Goal: Task Accomplishment & Management: Manage account settings

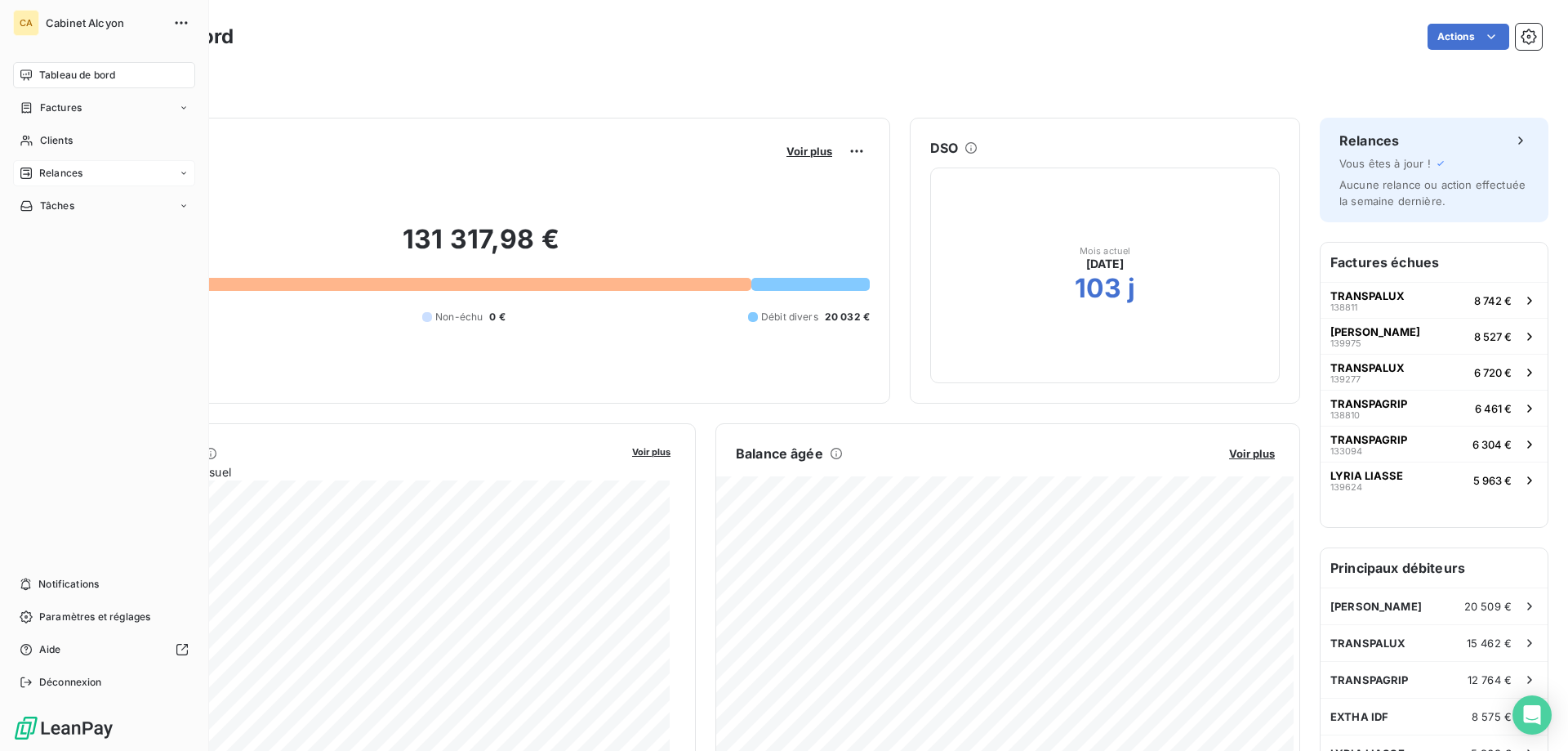
click at [36, 170] on div "Relances" at bounding box center [51, 173] width 63 height 15
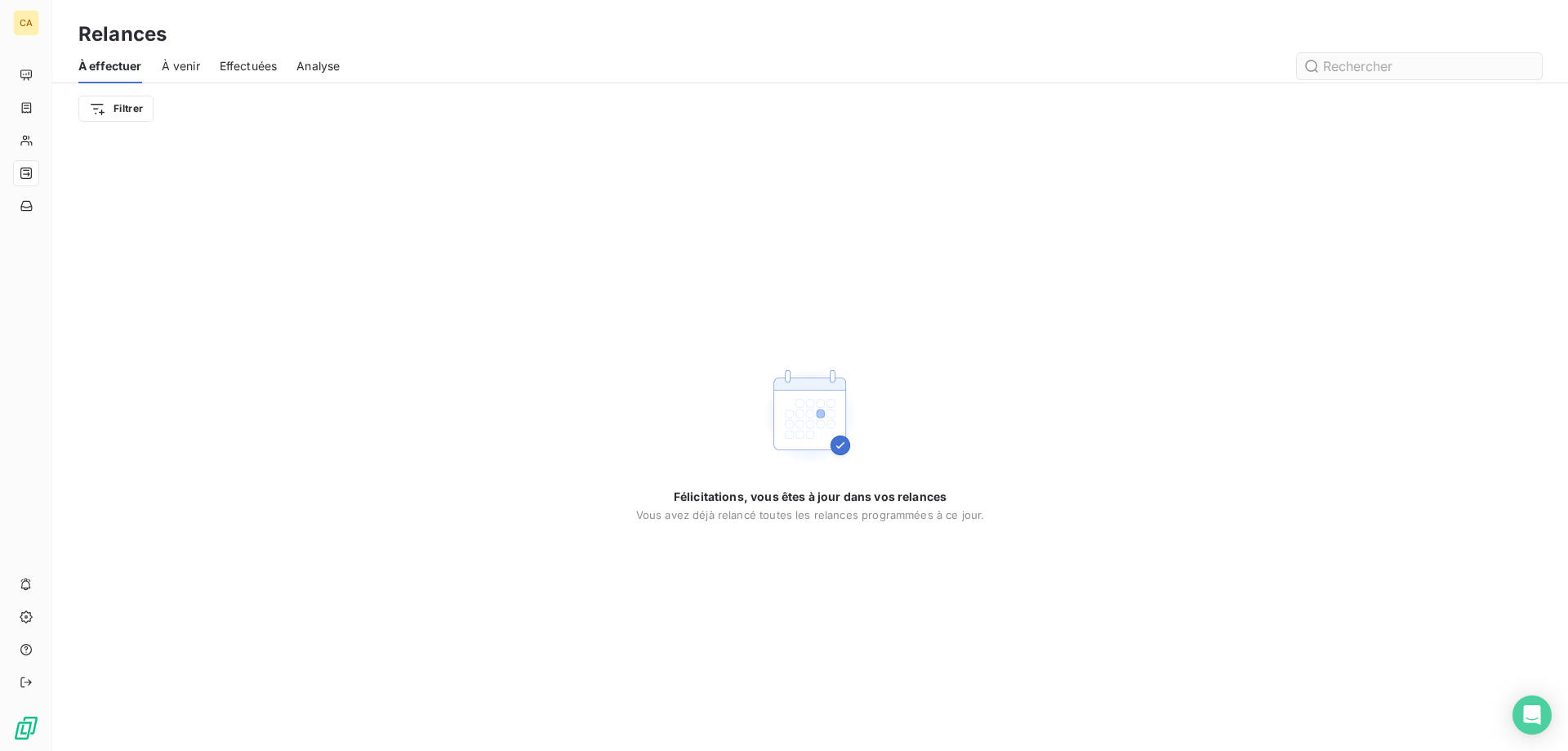
click at [1367, 59] on input "text" at bounding box center [1419, 66] width 245 height 26
type input "[PERSON_NAME]"
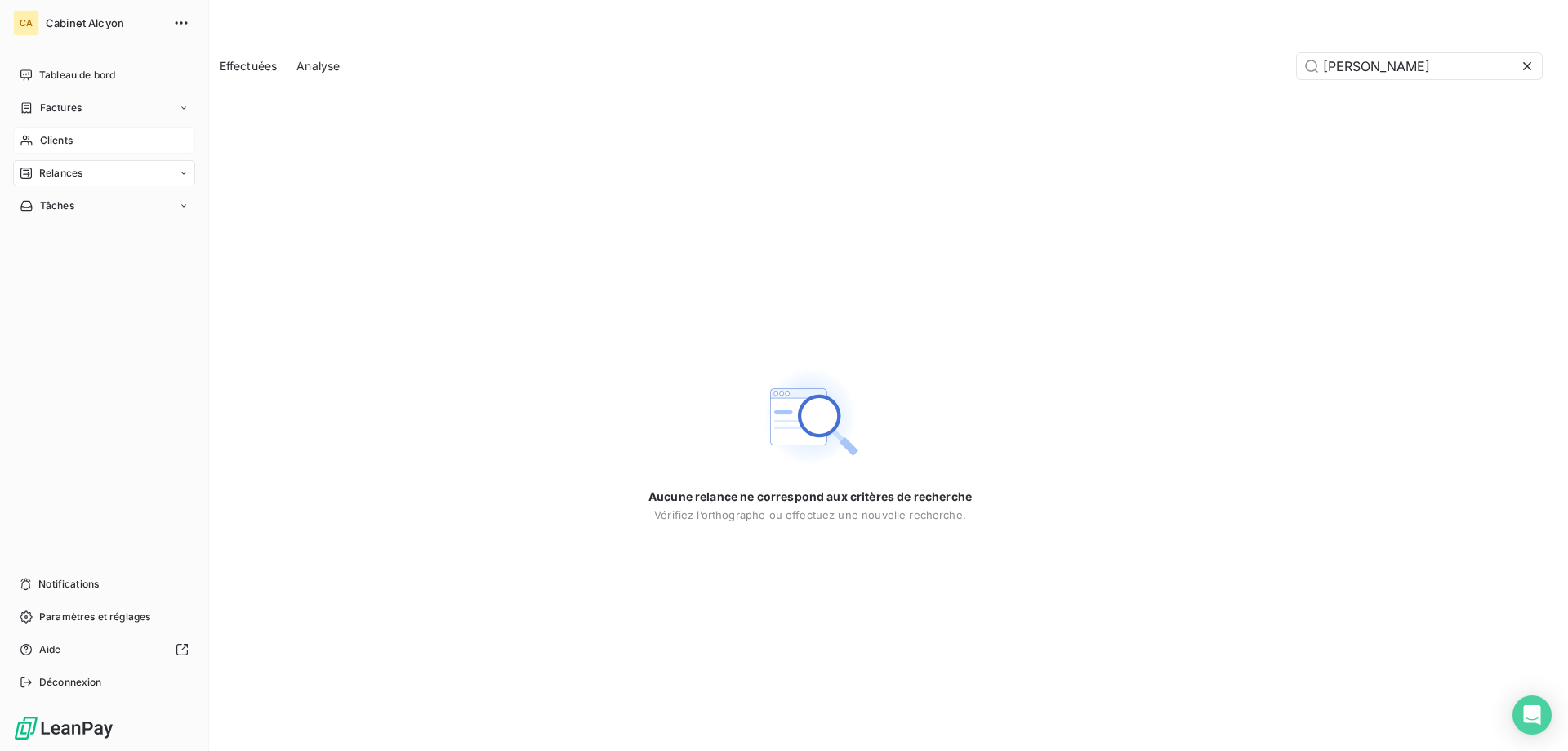
click at [59, 133] on span "Clients" at bounding box center [56, 141] width 32 height 15
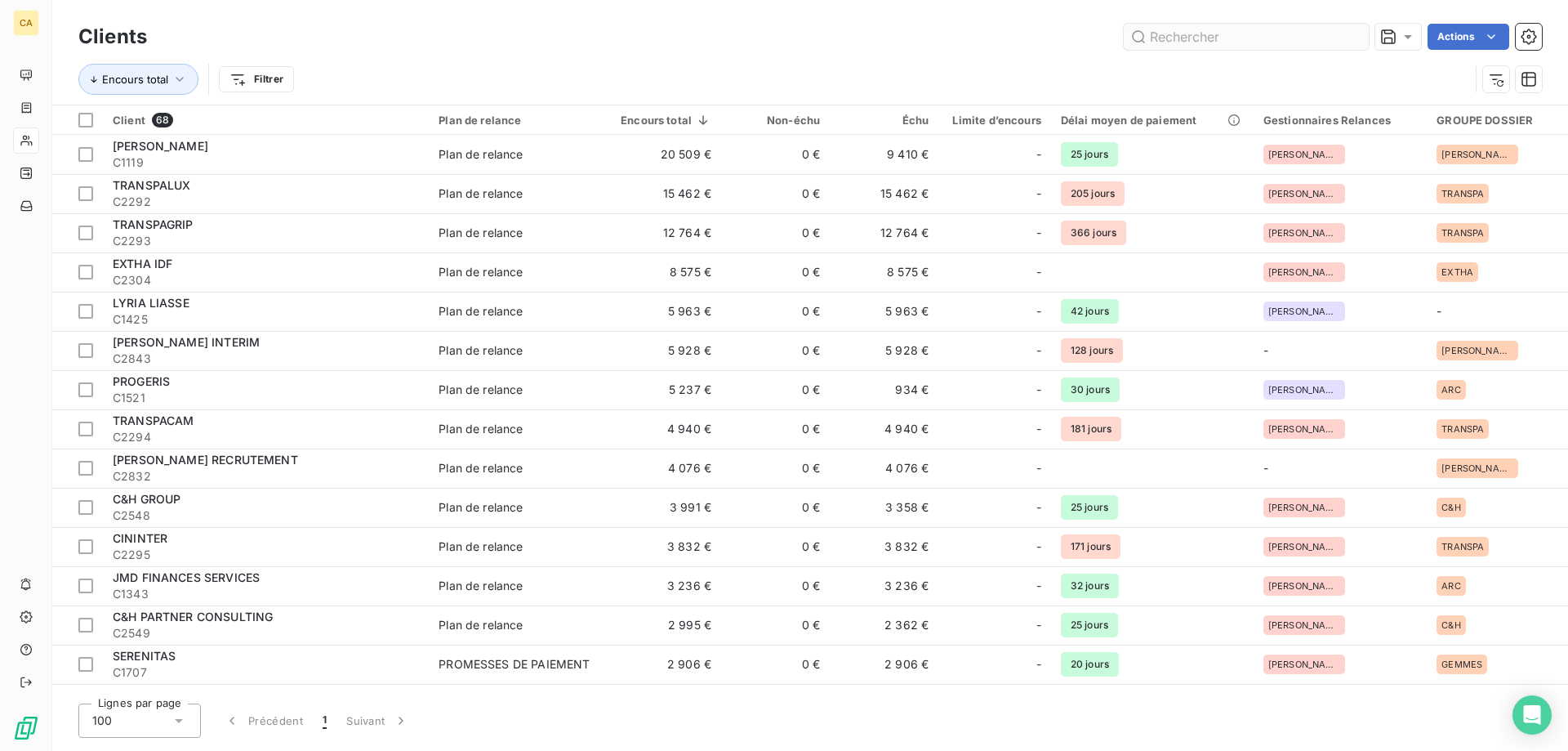
click at [1170, 32] on input "text" at bounding box center [1246, 37] width 245 height 26
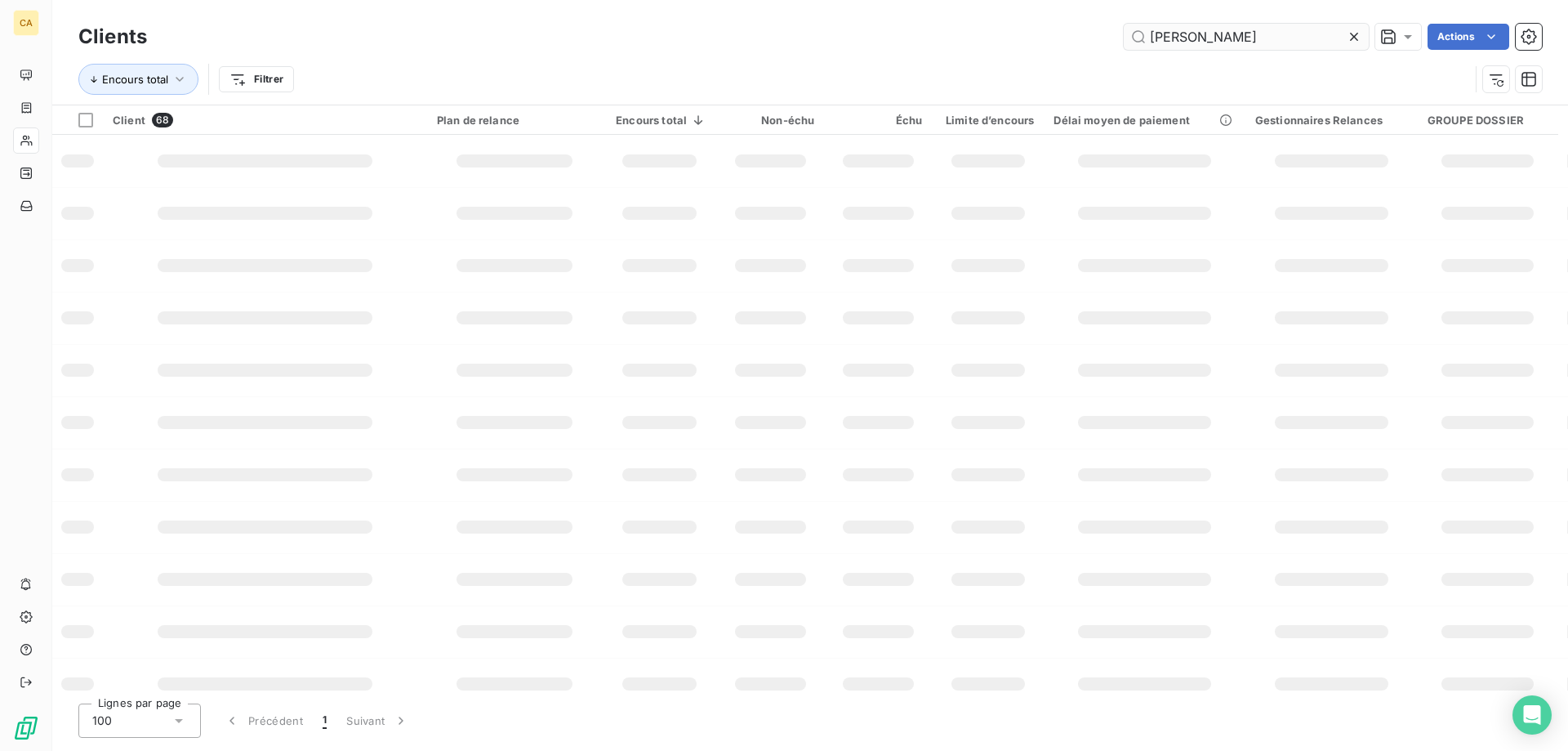
type input "[PERSON_NAME]"
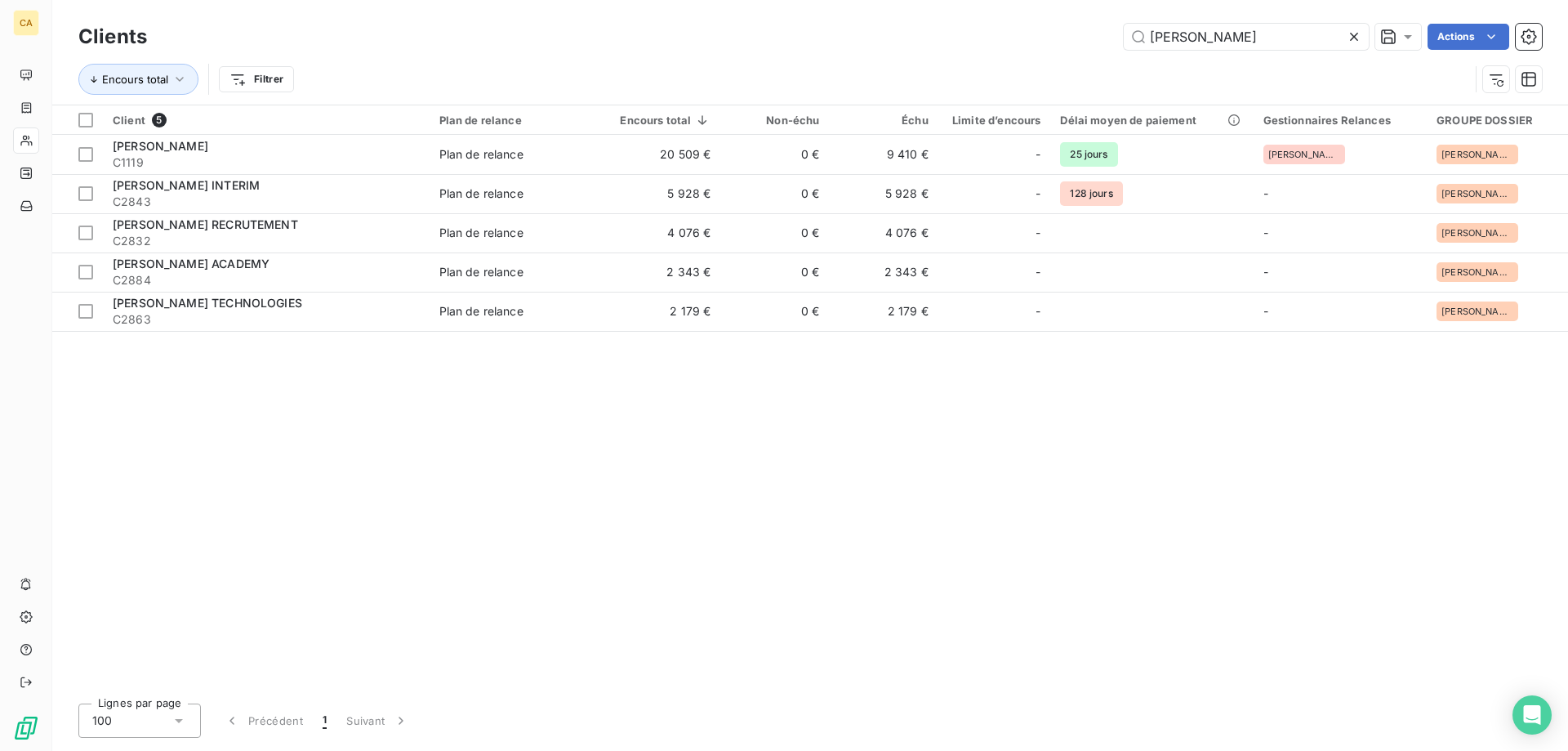
click at [1236, 567] on div "Client 5 Plan de relance Encours total Non-échu Échu Limite d’encours Délai moy…" at bounding box center [810, 398] width 1516 height 585
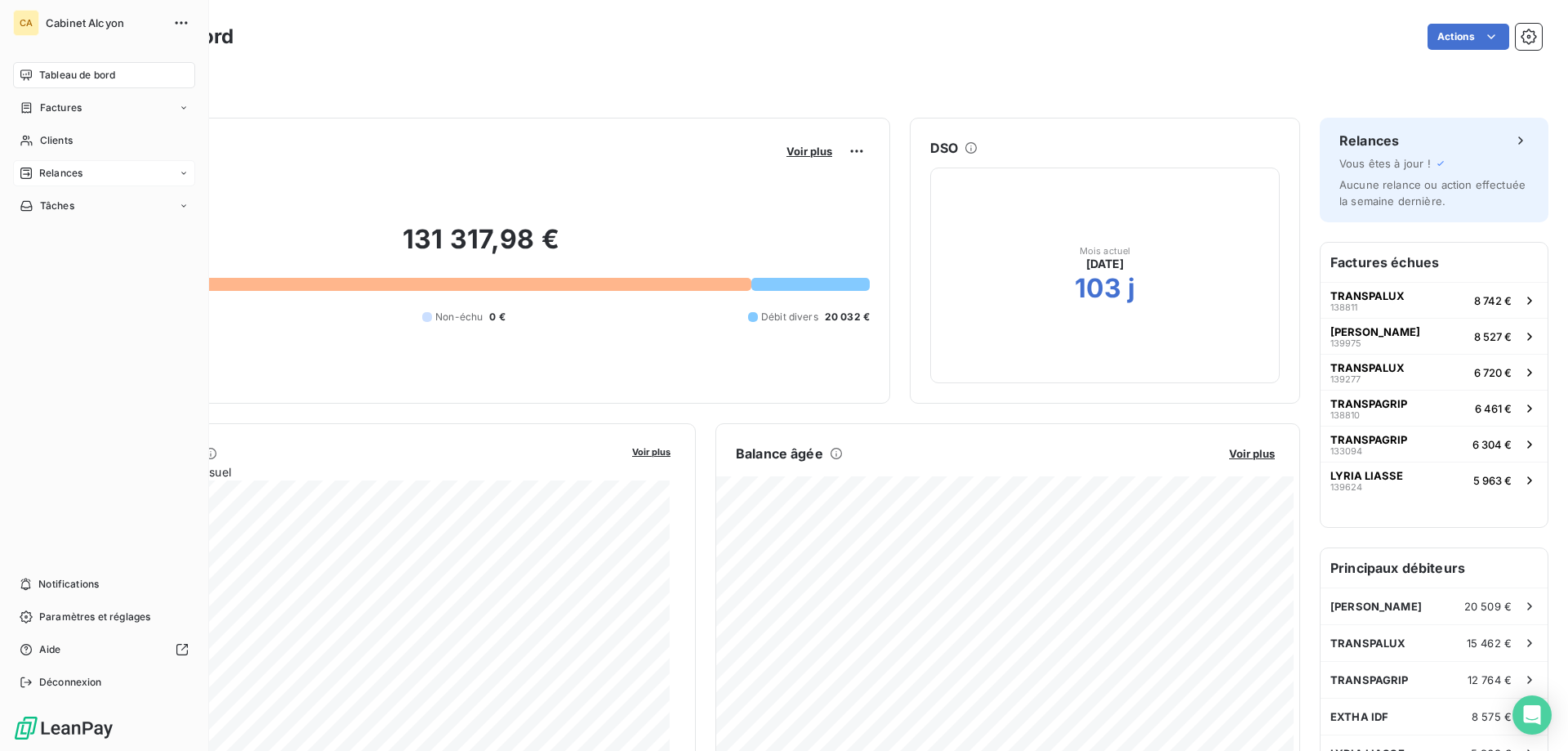
click at [37, 168] on div "Relances" at bounding box center [51, 173] width 63 height 15
click at [53, 138] on span "Clients" at bounding box center [56, 141] width 32 height 15
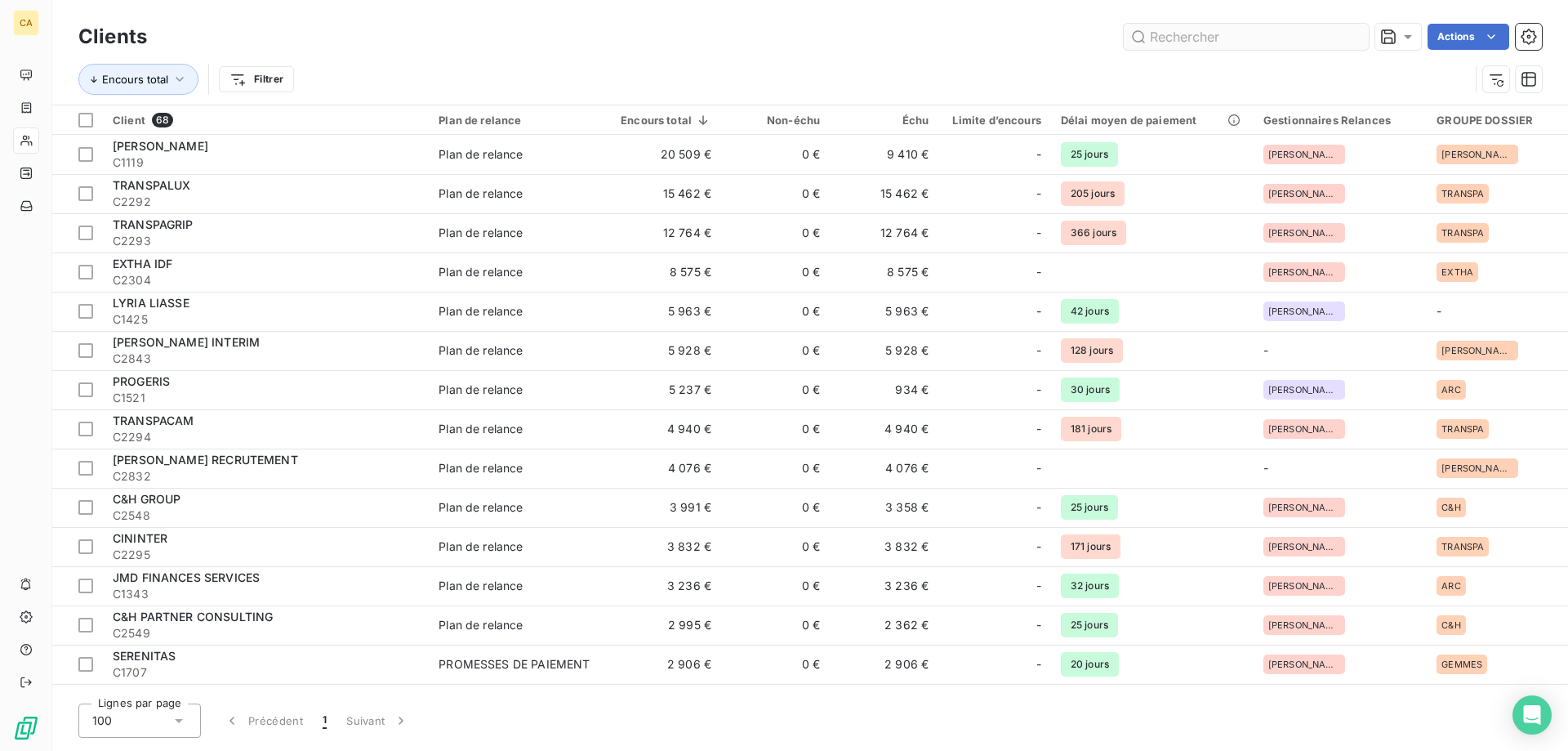
click at [1212, 38] on input "text" at bounding box center [1246, 37] width 245 height 26
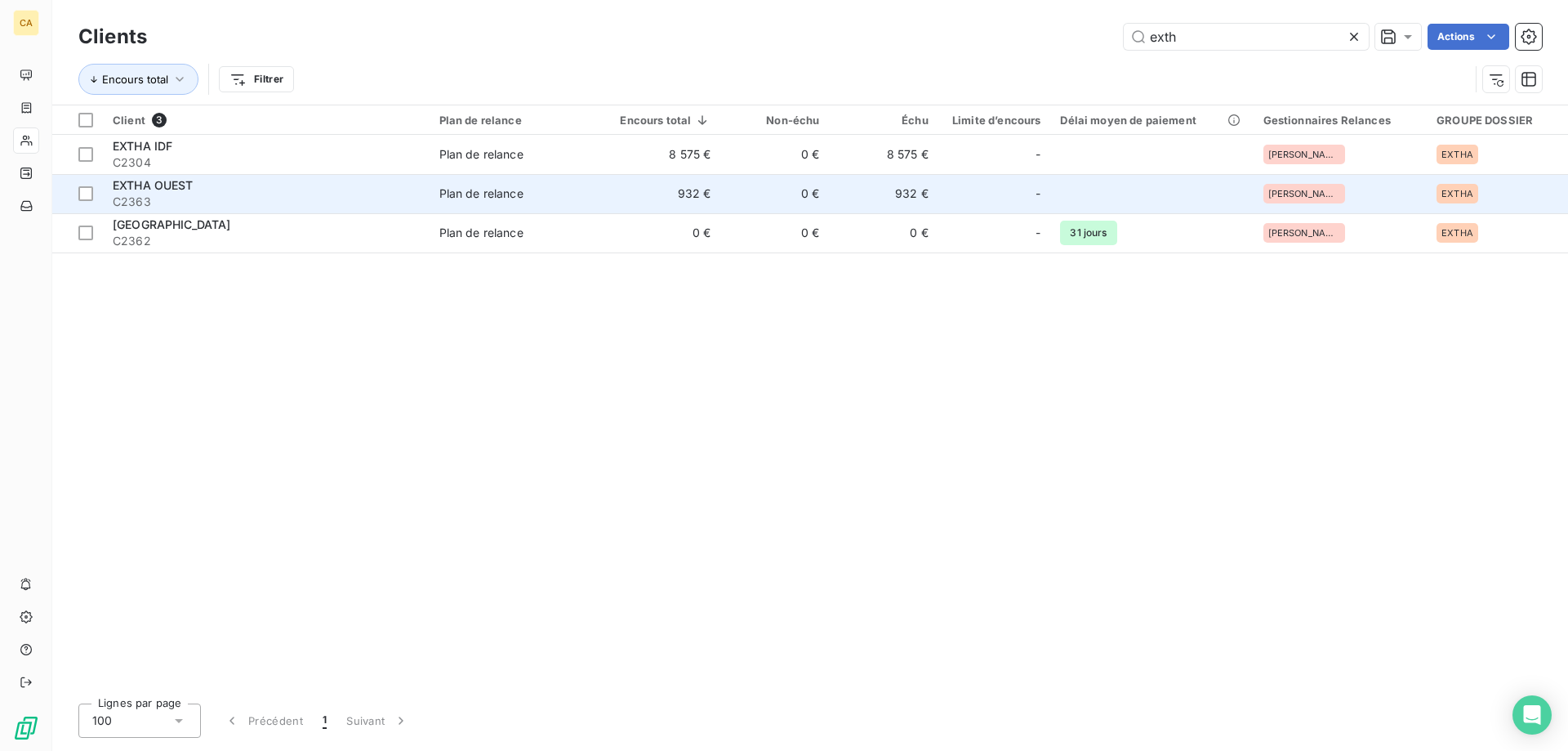
type input "exth"
click at [437, 189] on td "Plan de relance" at bounding box center [517, 194] width 177 height 39
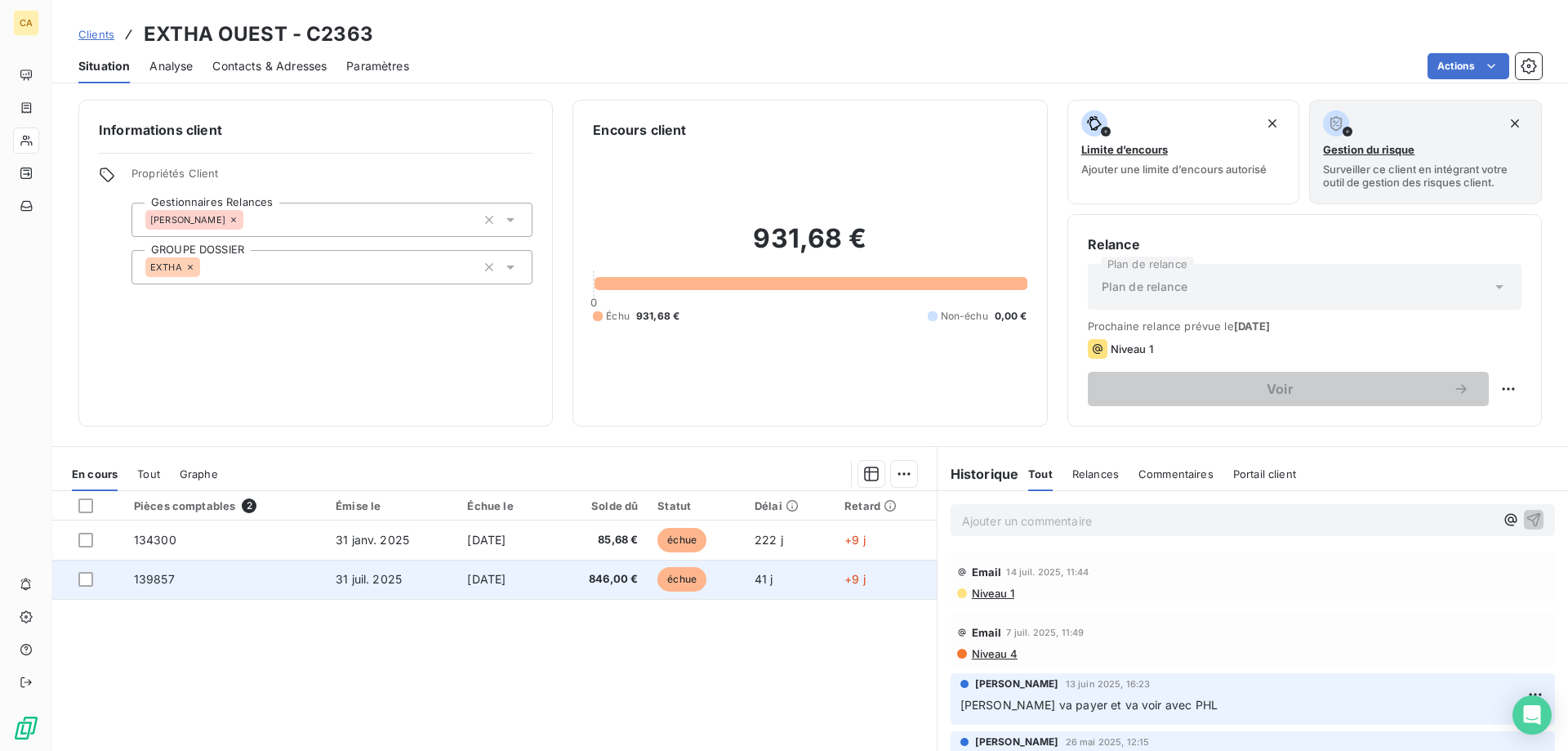
click at [492, 587] on td "[DATE]" at bounding box center [504, 579] width 93 height 39
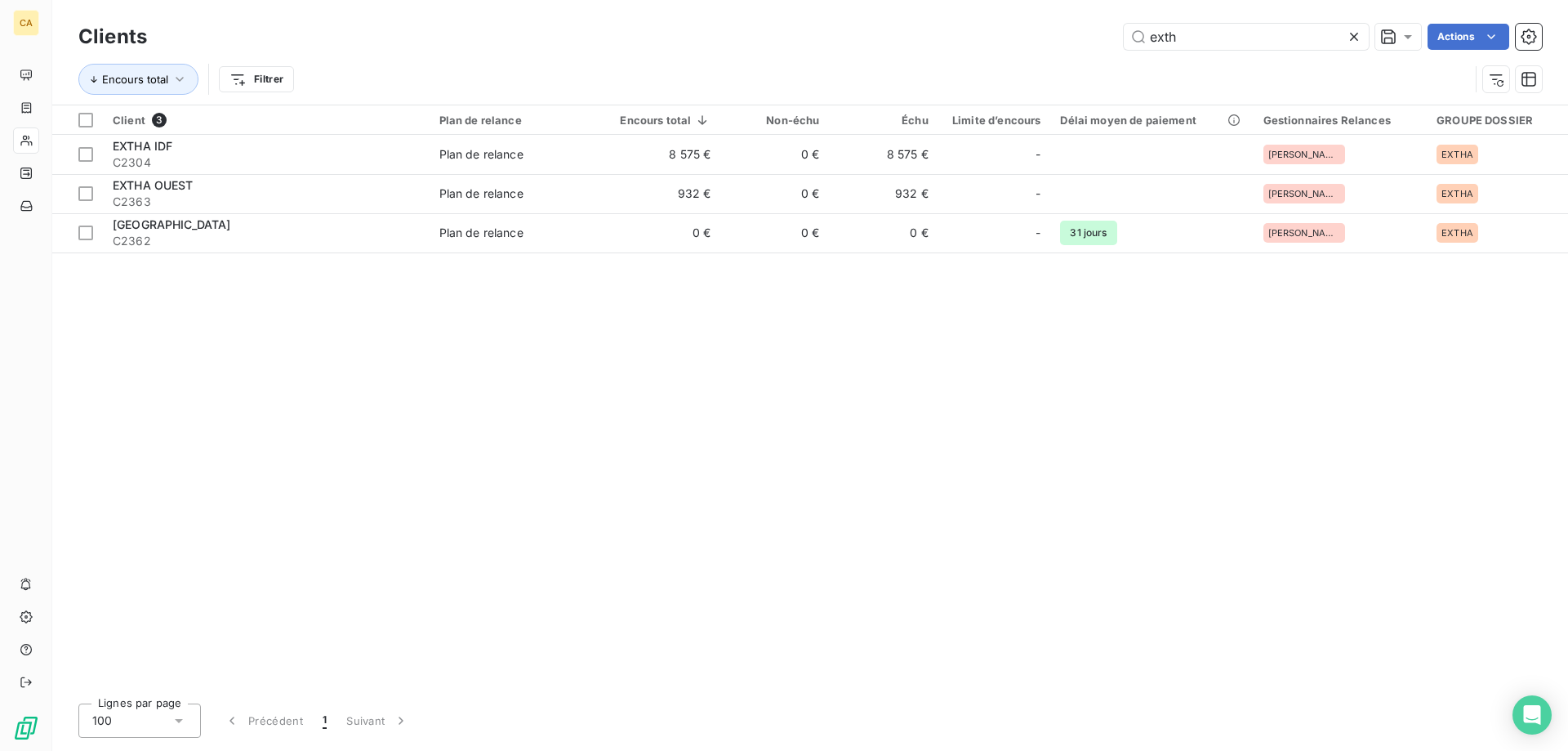
click at [1258, 450] on div "Client 3 Plan de relance Encours total Non-échu Échu Limite d’encours Délai moy…" at bounding box center [810, 398] width 1516 height 585
drag, startPoint x: 1406, startPoint y: 400, endPoint x: 1421, endPoint y: 400, distance: 15.0
click at [1406, 400] on div "Client 3 Plan de relance Encours total Non-échu Échu Limite d’encours Délai moy…" at bounding box center [810, 398] width 1516 height 585
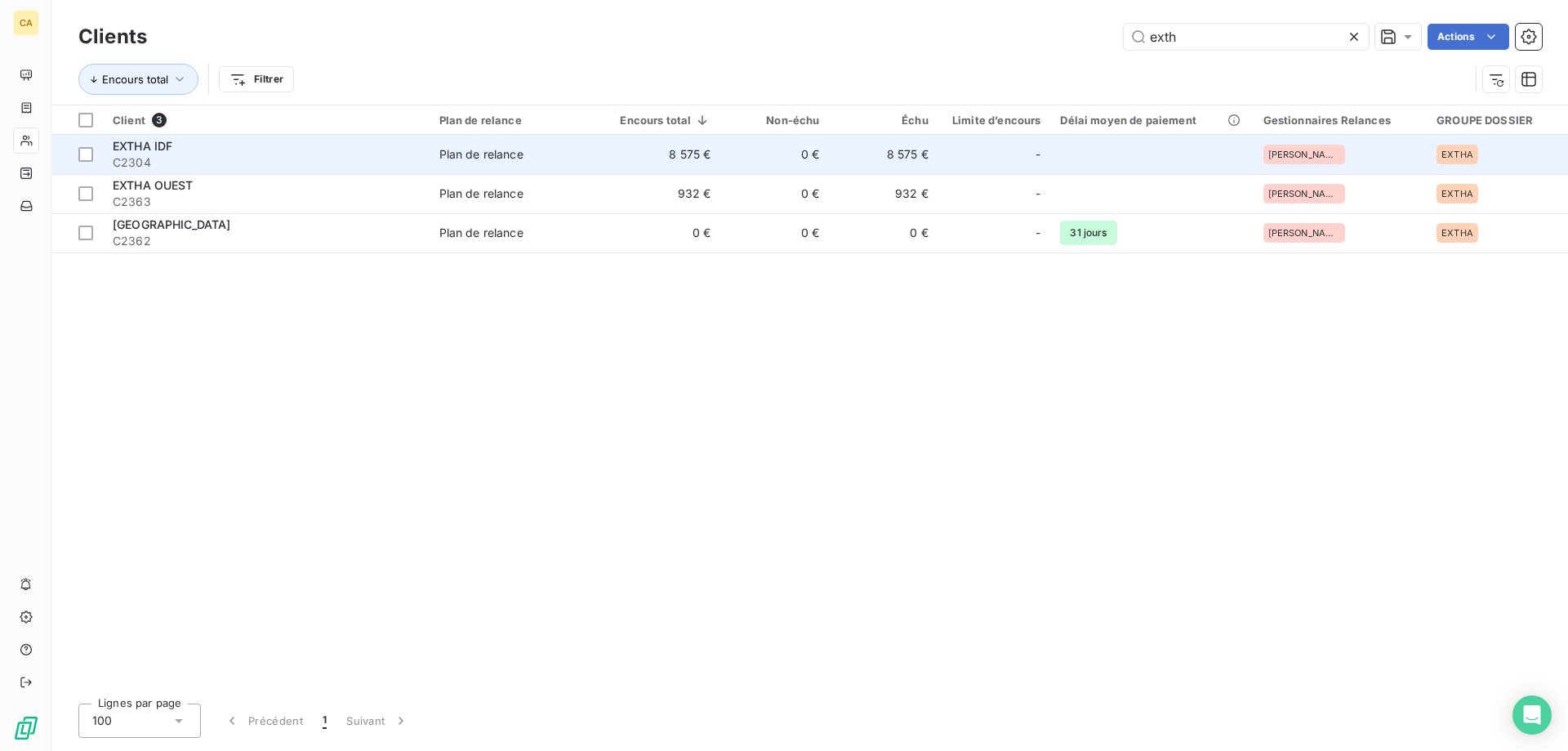
click at [610, 148] on td "8 575 €" at bounding box center [664, 155] width 115 height 39
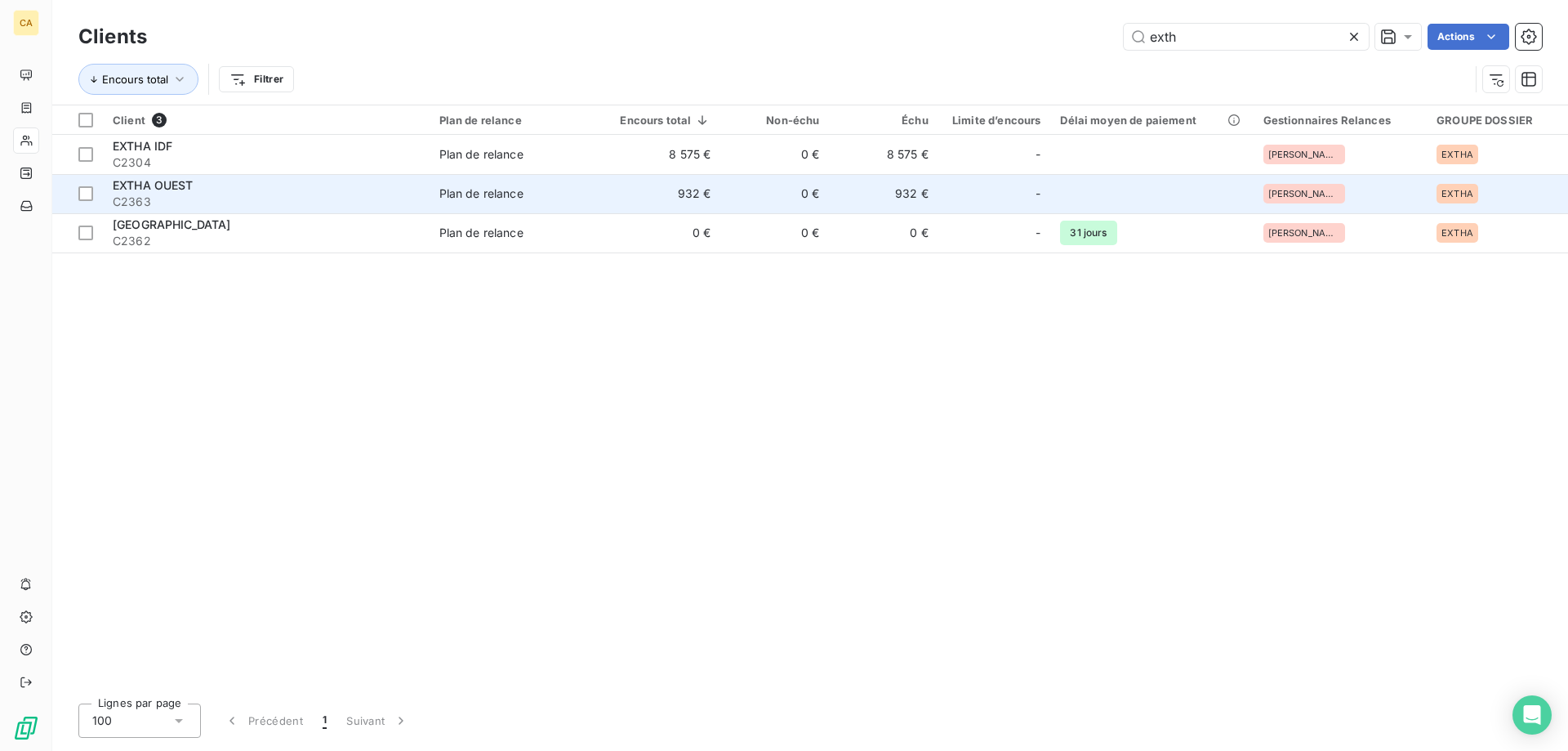
click at [780, 194] on td "0 €" at bounding box center [774, 194] width 108 height 39
